Goal: Transaction & Acquisition: Book appointment/travel/reservation

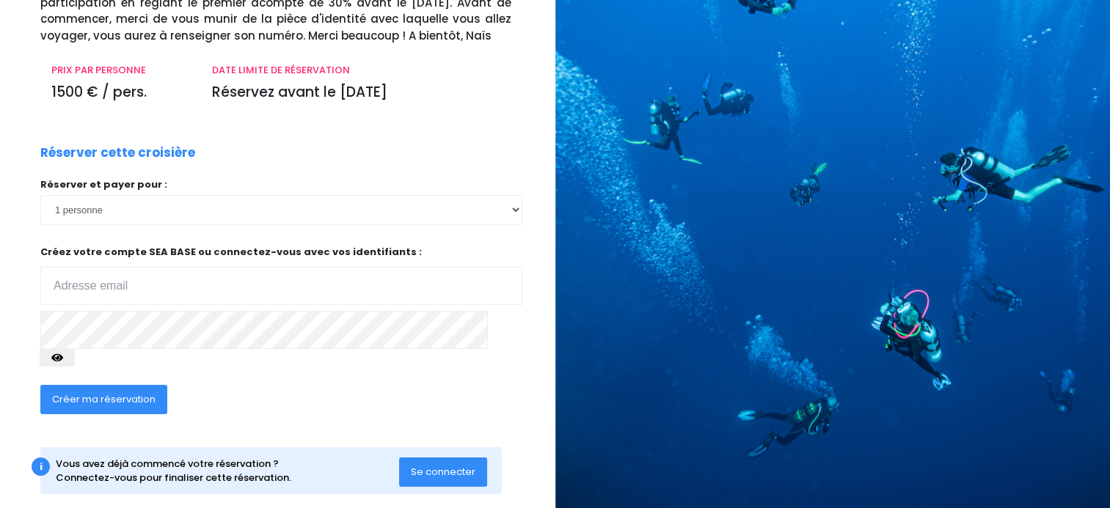
scroll to position [155, 0]
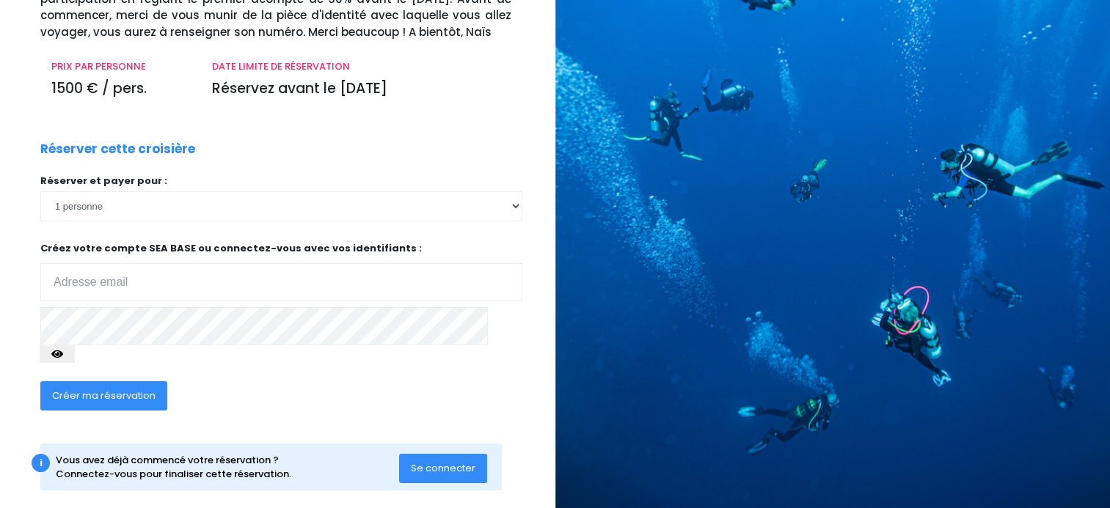
type input "nejma.gewish@gmail.com"
click at [125, 389] on span "Créer ma réservation" at bounding box center [103, 396] width 103 height 14
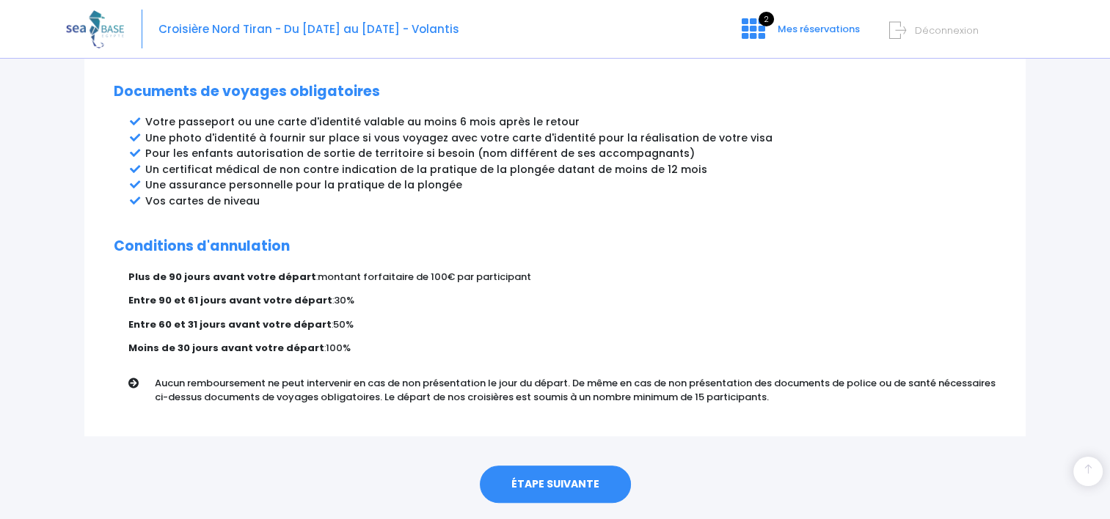
scroll to position [807, 0]
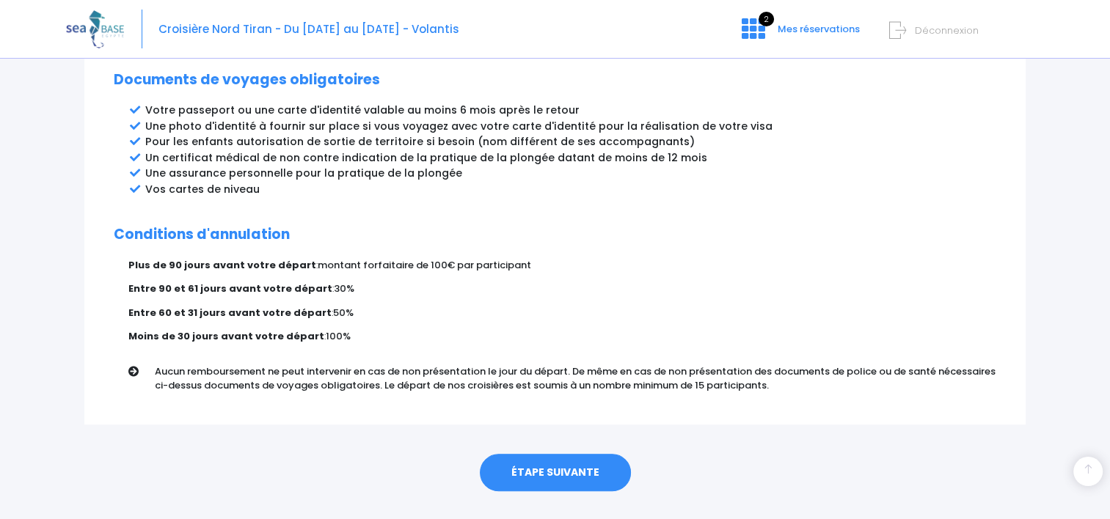
click at [501, 454] on link "ÉTAPE SUIVANTE" at bounding box center [555, 473] width 151 height 38
click at [528, 454] on link "ÉTAPE SUIVANTE" at bounding box center [555, 473] width 151 height 38
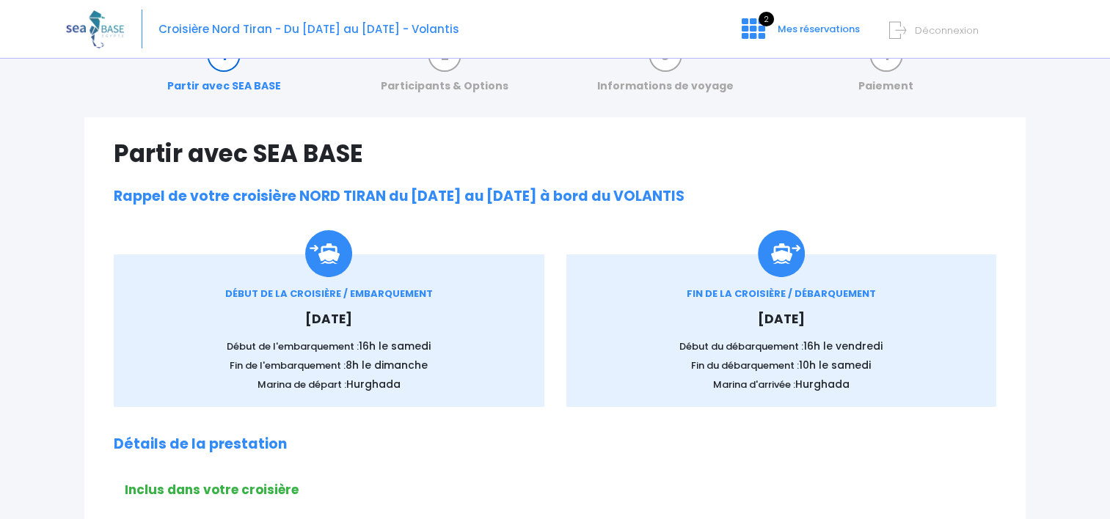
scroll to position [0, 0]
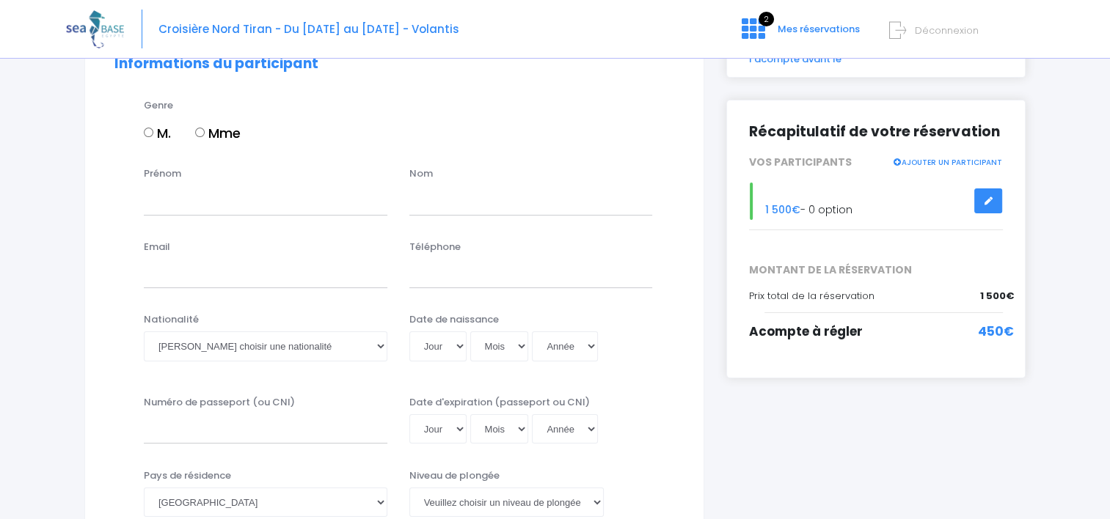
scroll to position [147, 0]
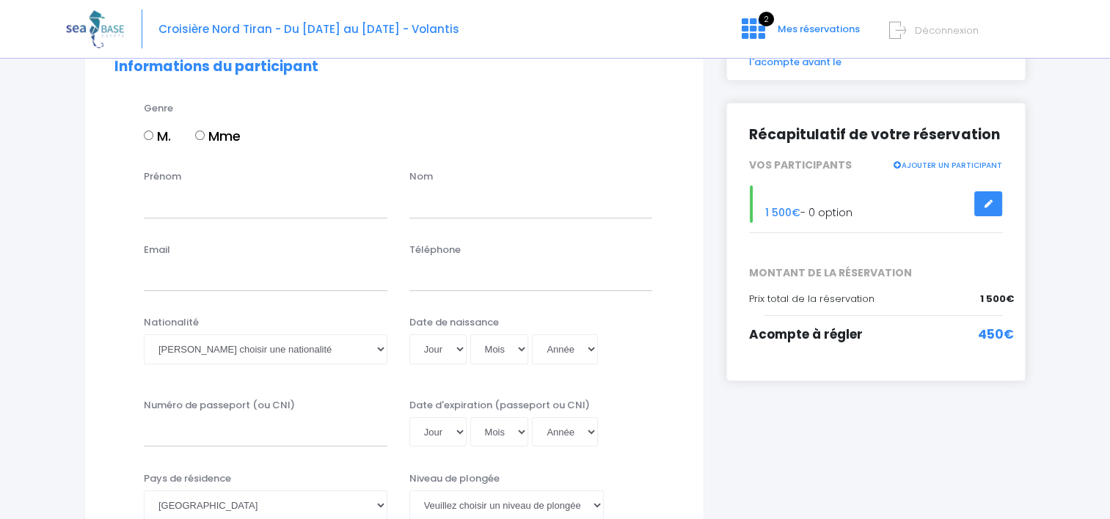
click at [198, 137] on input "Mme" at bounding box center [200, 136] width 10 height 10
radio input "true"
click at [198, 194] on input "Prénom" at bounding box center [266, 203] width 244 height 29
type input "NEJMA"
type input "GHEHIOUECHE"
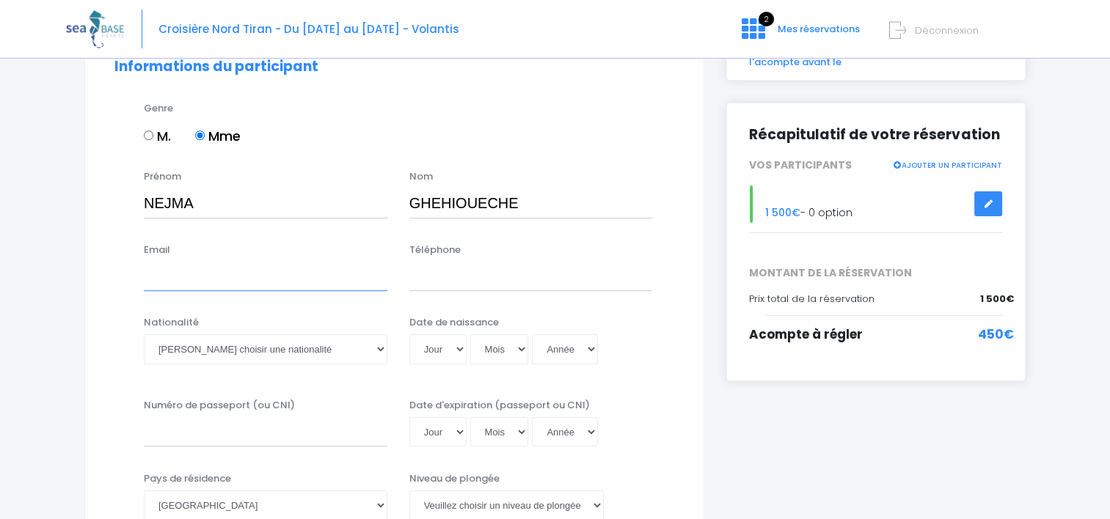
type input "[EMAIL_ADDRESS][DOMAIN_NAME]"
type input "0649639895"
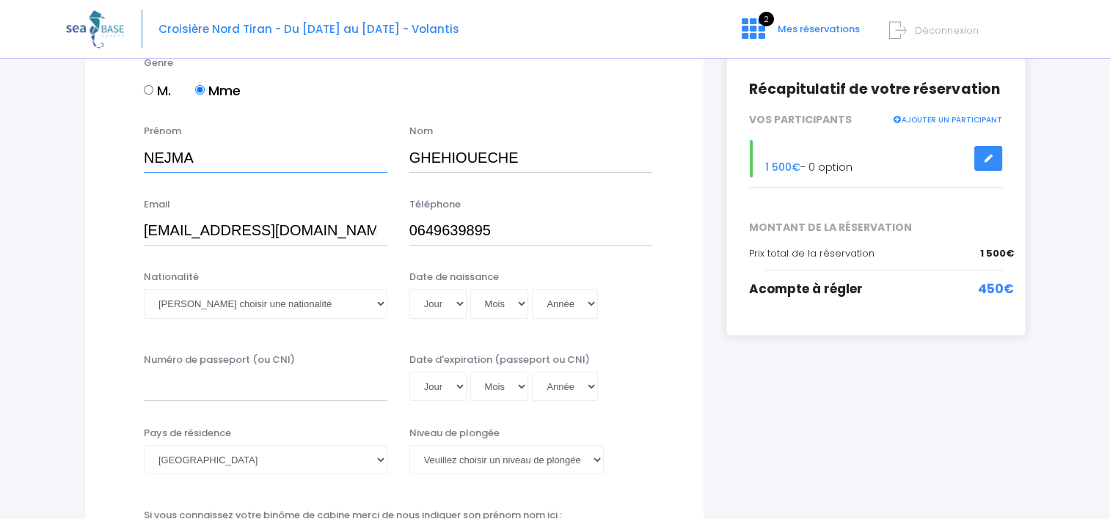
scroll to position [220, 0]
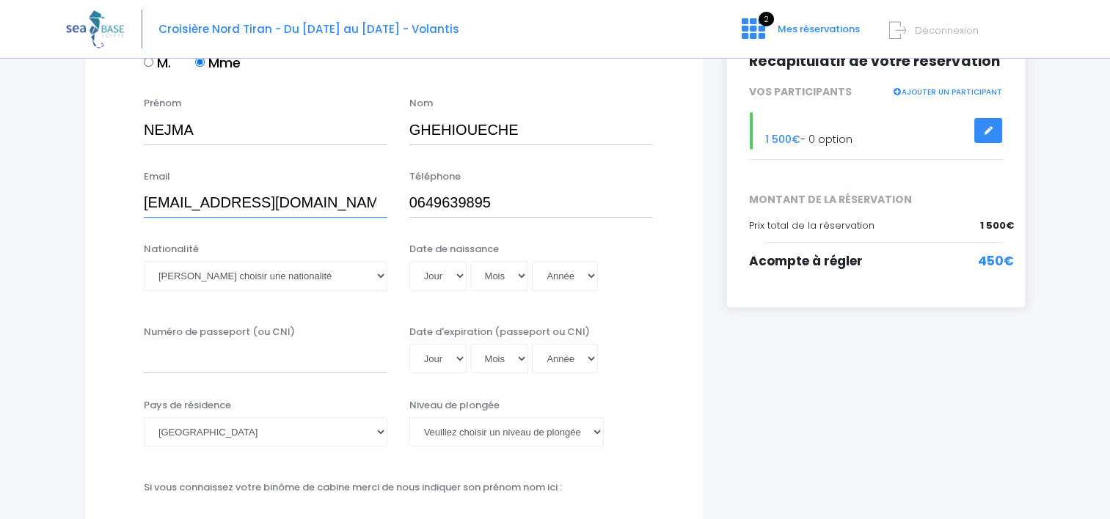
drag, startPoint x: 338, startPoint y: 200, endPoint x: 194, endPoint y: 214, distance: 145.1
click at [194, 214] on input "[EMAIL_ADDRESS][DOMAIN_NAME]" at bounding box center [266, 203] width 244 height 29
type input "[EMAIL_ADDRESS][DOMAIN_NAME]"
click at [323, 263] on select "Veuillez choisir une nationalité [DEMOGRAPHIC_DATA] Algerienne Allemande [GEOGR…" at bounding box center [266, 275] width 244 height 29
select select "Française"
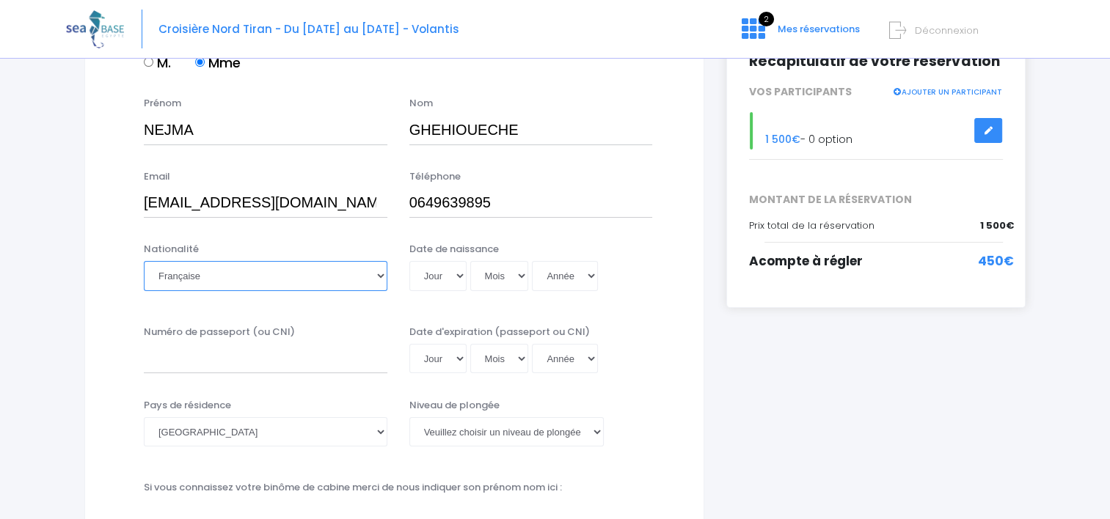
click at [144, 261] on select "Veuillez choisir une nationalité [DEMOGRAPHIC_DATA] Algerienne Allemande [GEOGR…" at bounding box center [266, 275] width 244 height 29
click at [457, 280] on select "Jour 01 02 03 04 05 06 07 08 09 10 11 12 13 14 15 16 17 18 19 20 21 22 23 24 25…" at bounding box center [437, 275] width 57 height 29
select select "20"
click at [409, 261] on select "Jour 01 02 03 04 05 06 07 08 09 10 11 12 13 14 15 16 17 18 19 20 21 22 23 24 25…" at bounding box center [437, 275] width 57 height 29
click at [517, 277] on select "Mois 01 02 03 04 05 06 07 08 09 10 11 12" at bounding box center [499, 275] width 59 height 29
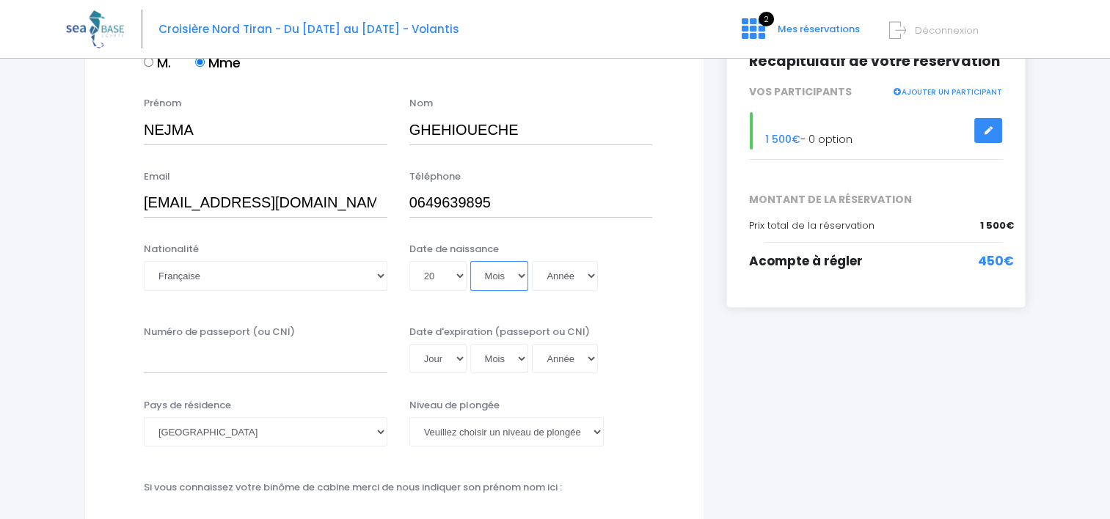
select select "11"
click at [470, 261] on select "Mois 01 02 03 04 05 06 07 08 09 10 11 12" at bounding box center [499, 275] width 59 height 29
click at [582, 271] on select "Année 2045 2044 2043 2042 2041 2040 2039 2038 2037 2036 2035 2034 2033 2032 203…" at bounding box center [565, 275] width 66 height 29
select select "1993"
click at [532, 261] on select "Année 2045 2044 2043 2042 2041 2040 2039 2038 2037 2036 2035 2034 2033 2032 203…" at bounding box center [565, 275] width 66 height 29
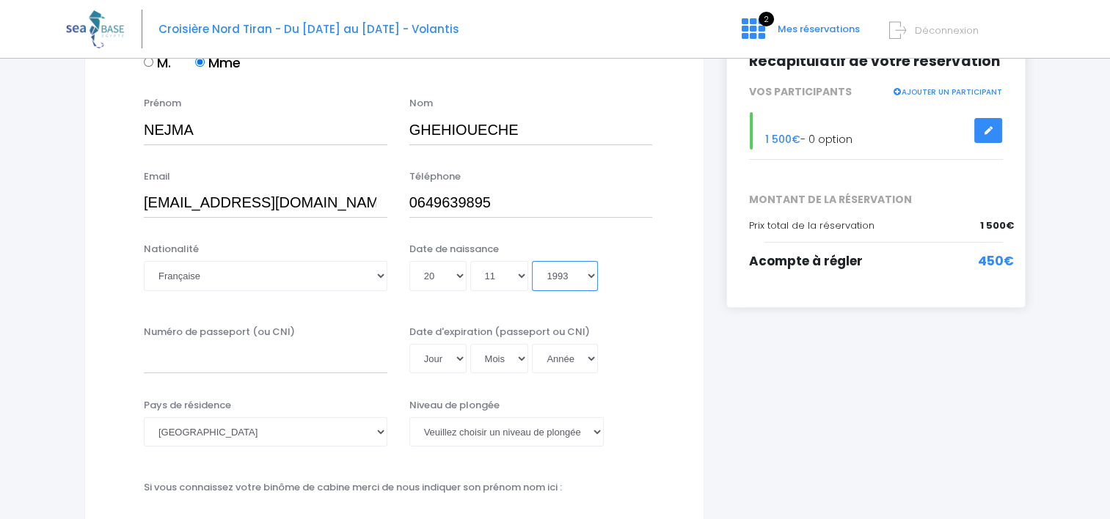
type input "[DATE]"
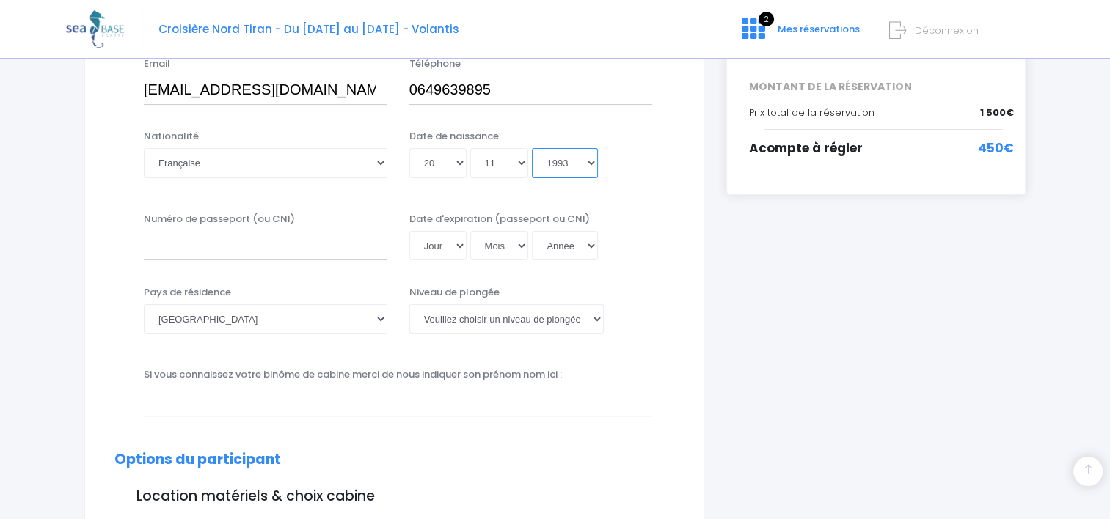
scroll to position [293, 0]
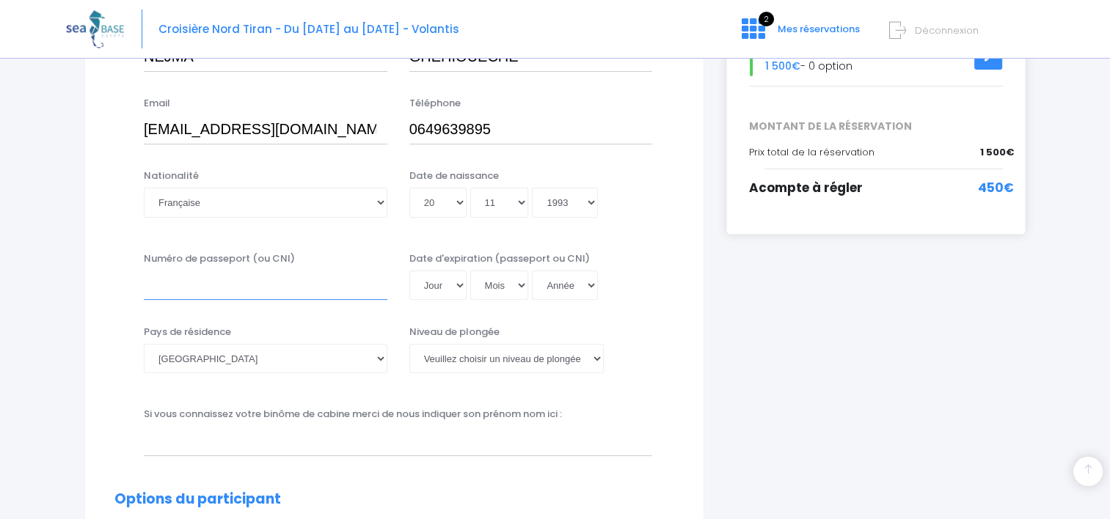
click at [247, 288] on input "Numéro de passeport (ou CNI)" at bounding box center [266, 285] width 244 height 29
type input "18CA45801"
click at [462, 288] on select "Jour 01 02 03 04 05 06 07 08 09 10 11 12 13 14 15 16 17 18 19 20 21 22 23 24 25…" at bounding box center [437, 285] width 57 height 29
select select "01"
click at [409, 271] on select "Jour 01 02 03 04 05 06 07 08 09 10 11 12 13 14 15 16 17 18 19 20 21 22 23 24 25…" at bounding box center [437, 285] width 57 height 29
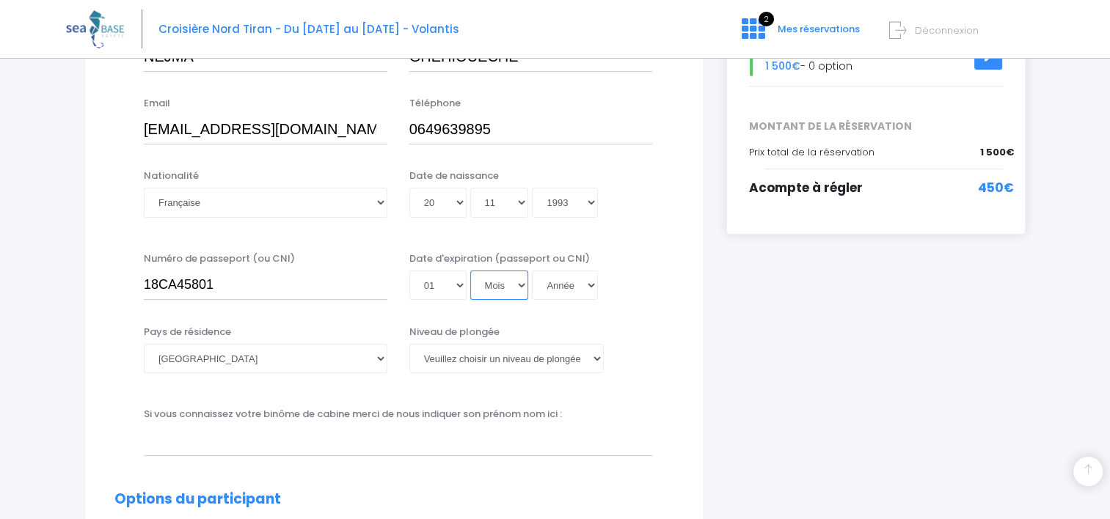
click at [522, 286] on select "Mois 01 02 03 04 05 06 07 08 09 10 11 12" at bounding box center [499, 285] width 59 height 29
select select "03"
click at [470, 271] on select "Mois 01 02 03 04 05 06 07 08 09 10 11 12" at bounding box center [499, 285] width 59 height 29
click at [588, 291] on select "Année 2045 2044 2043 2042 2041 2040 2039 2038 2037 2036 2035 2034 2033 2032 203…" at bounding box center [565, 285] width 66 height 29
select select "2028"
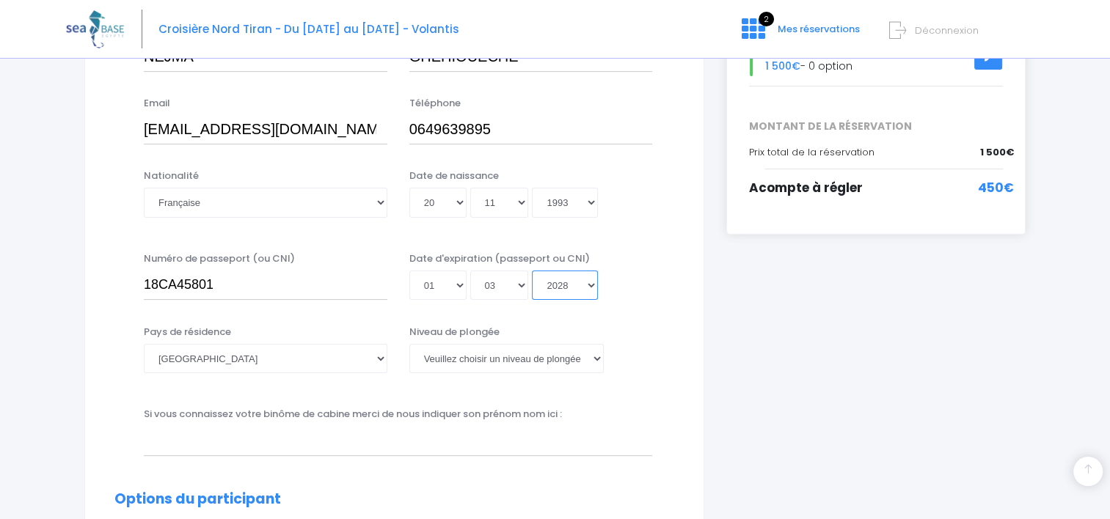
click at [532, 271] on select "Année 2045 2044 2043 2042 2041 2040 2039 2038 2037 2036 2035 2034 2033 2032 203…" at bounding box center [565, 285] width 66 height 29
type input "[DATE]"
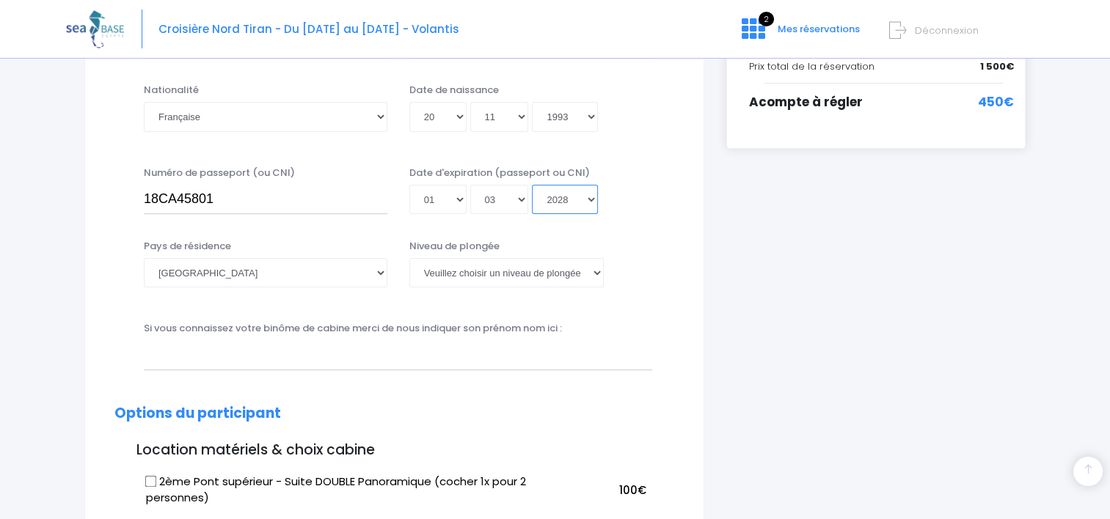
scroll to position [440, 0]
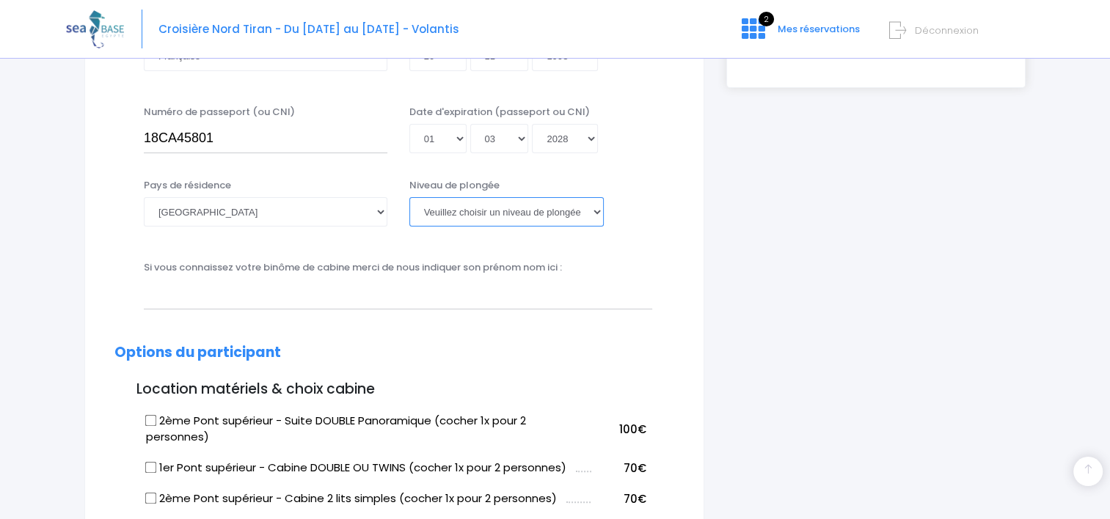
click at [528, 212] on select "[PERSON_NAME] choisir un niveau de plongée Non plongeur Junior OW diver Adventu…" at bounding box center [506, 211] width 194 height 29
select select "N2"
click at [409, 197] on select "[PERSON_NAME] choisir un niveau de plongée Non plongeur Junior OW diver Adventu…" at bounding box center [506, 211] width 194 height 29
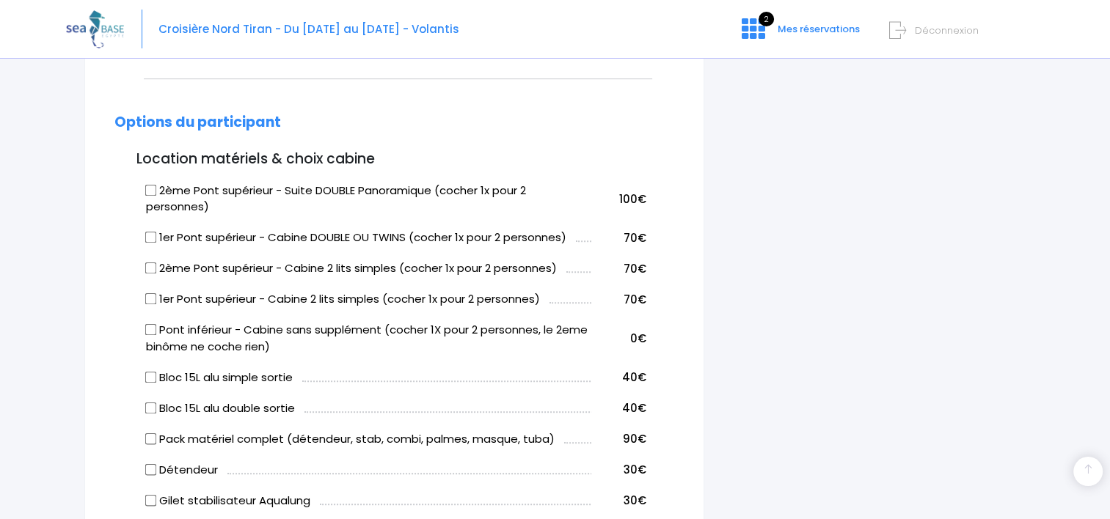
scroll to position [734, 0]
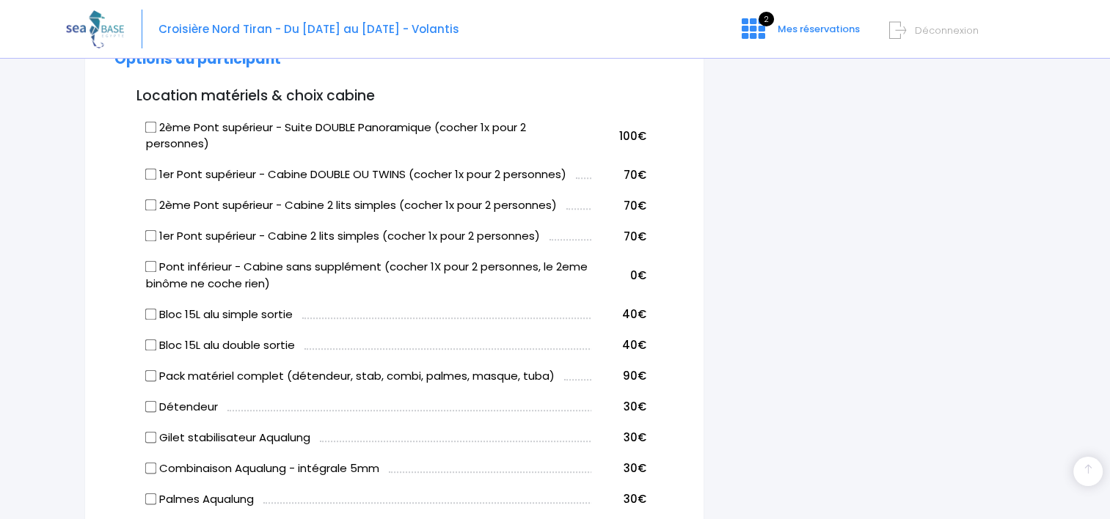
click at [150, 125] on input "2ème Pont supérieur - Suite DOUBLE Panoramique (cocher 1x pour 2 personnes)" at bounding box center [151, 127] width 12 height 12
checkbox input "true"
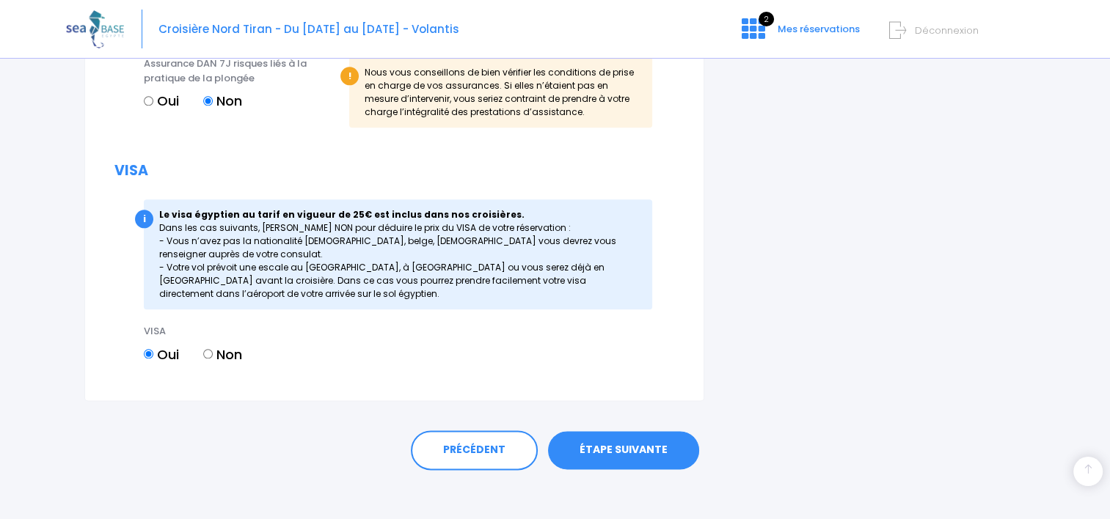
scroll to position [1726, 0]
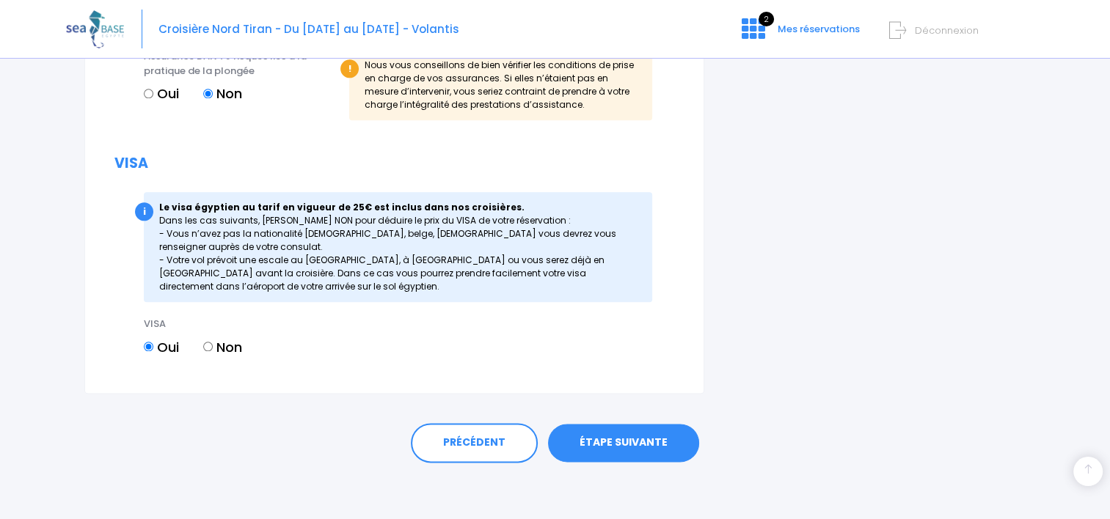
click at [608, 432] on link "ÉTAPE SUIVANTE" at bounding box center [623, 443] width 151 height 38
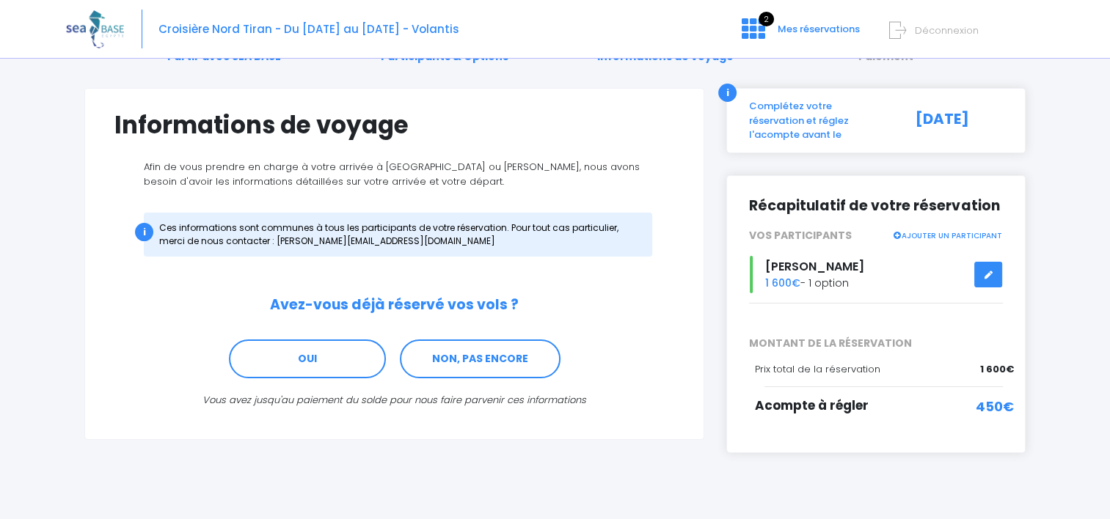
scroll to position [83, 0]
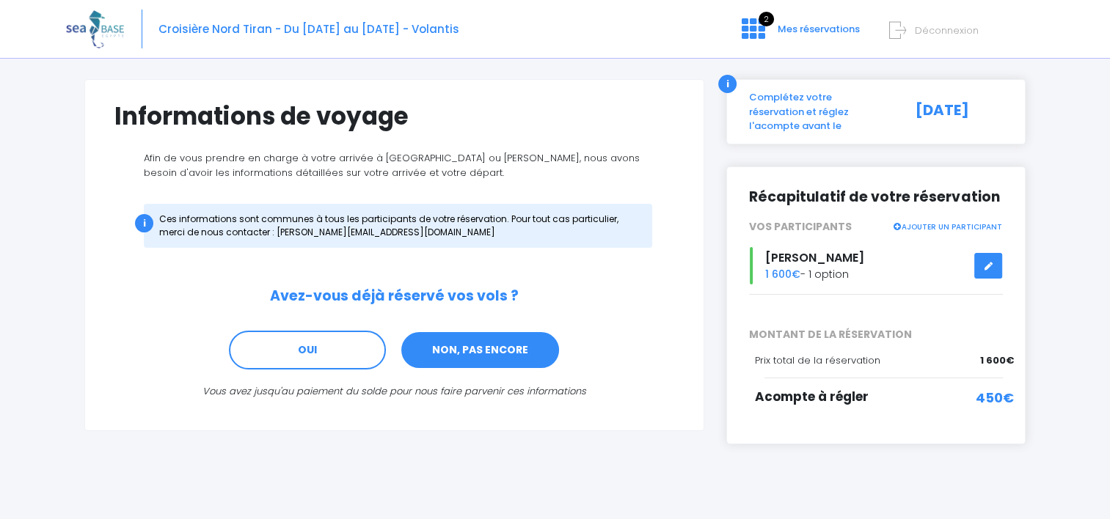
click at [475, 341] on link "NON, PAS ENCORE" at bounding box center [480, 351] width 161 height 40
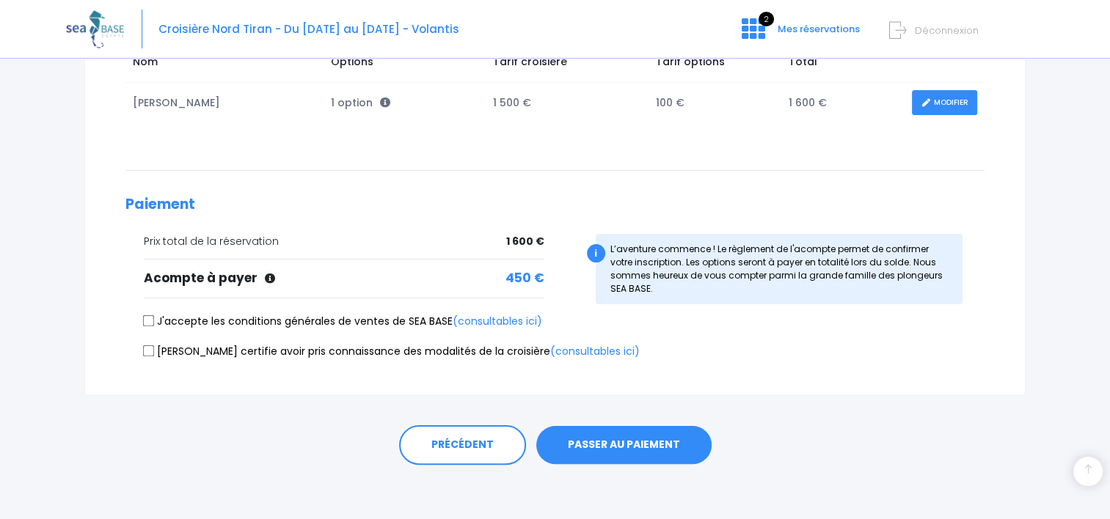
scroll to position [266, 0]
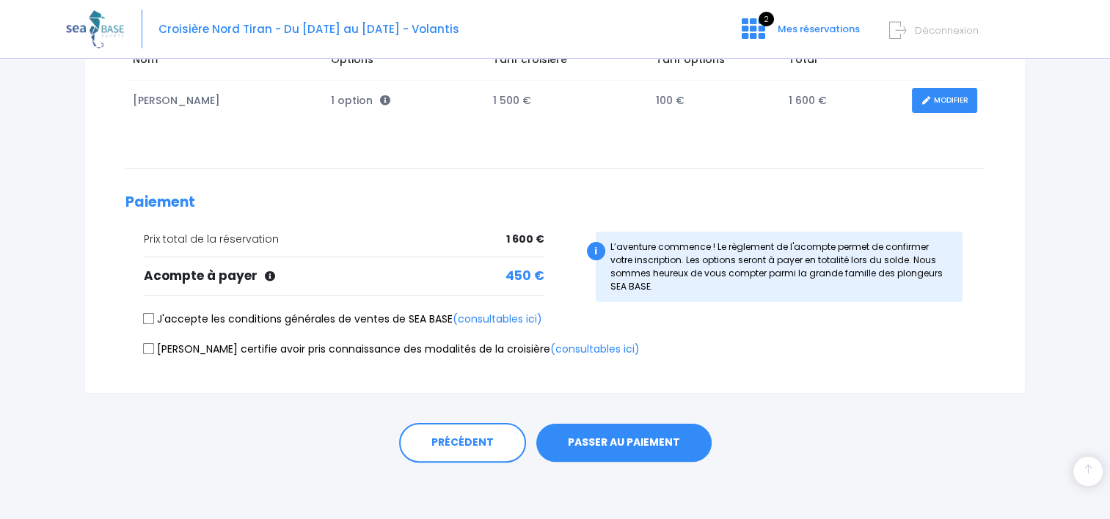
click at [151, 314] on input "J'accepte les conditions générales de ventes de SEA BASE (consultables ici)" at bounding box center [149, 319] width 12 height 12
checkbox input "true"
click at [151, 346] on input "Je certifie avoir pris connaissance des modalités de la croisière (consultables…" at bounding box center [149, 349] width 12 height 12
checkbox input "true"
click at [608, 445] on button "PASSER AU PAIEMENT" at bounding box center [623, 443] width 175 height 38
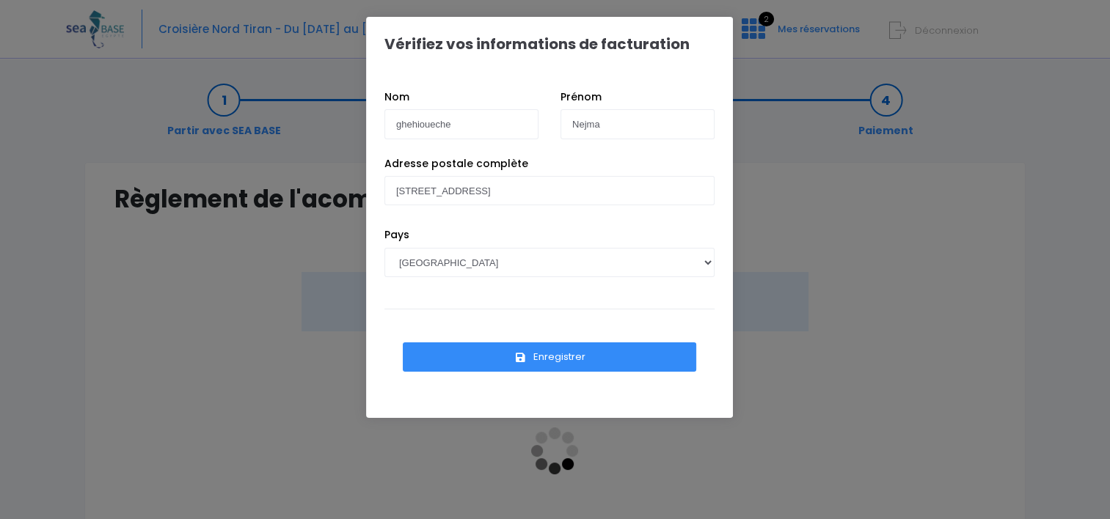
click at [563, 355] on button "Enregistrer" at bounding box center [549, 357] width 293 height 29
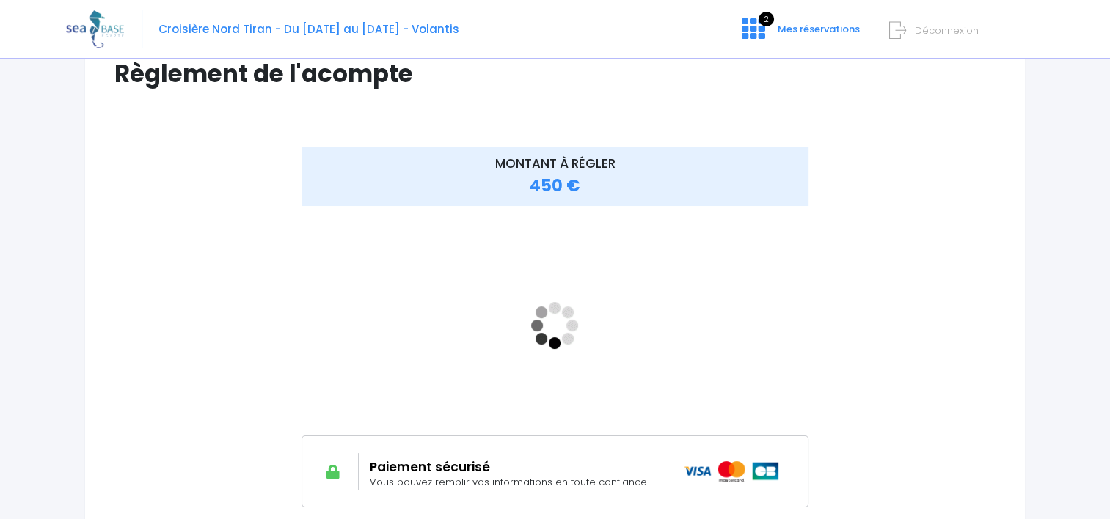
scroll to position [147, 0]
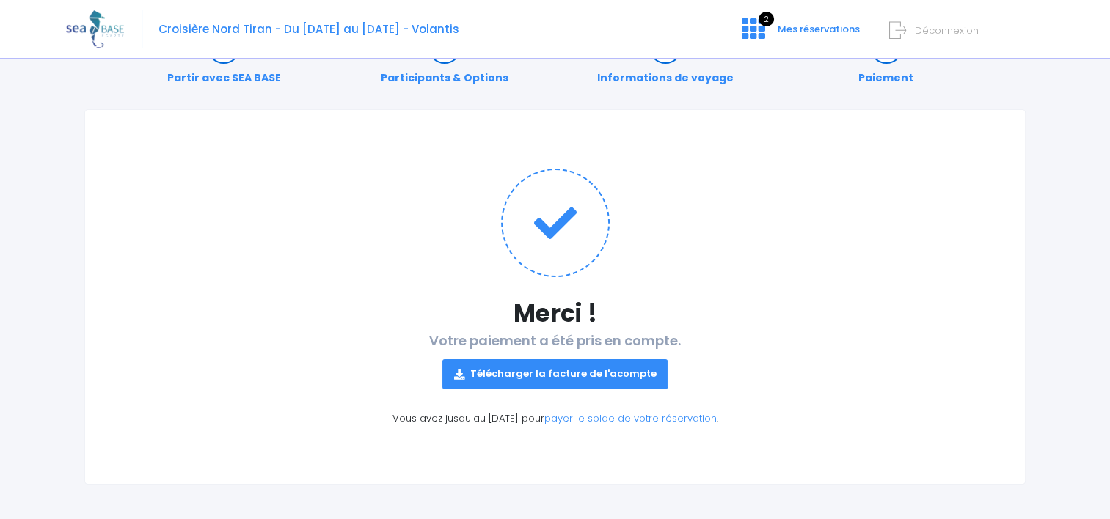
scroll to position [54, 0]
click at [533, 369] on link "Télécharger la facture de l'acompte" at bounding box center [555, 373] width 226 height 29
click at [334, 326] on h1 "Merci !" at bounding box center [554, 313] width 881 height 29
